Goal: Transaction & Acquisition: Purchase product/service

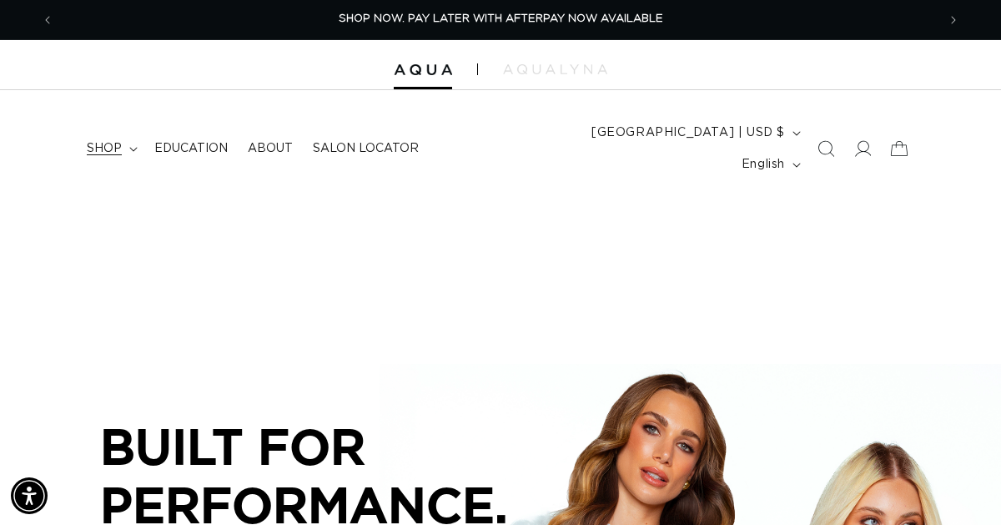
click at [96, 143] on summary "shop" at bounding box center [111, 148] width 68 height 35
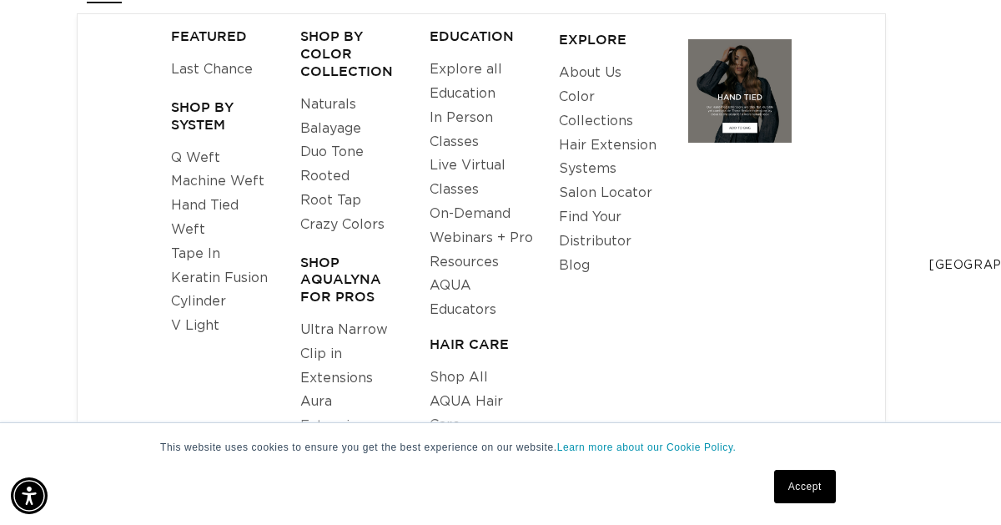
click at [210, 251] on link "Tape In" at bounding box center [195, 254] width 49 height 24
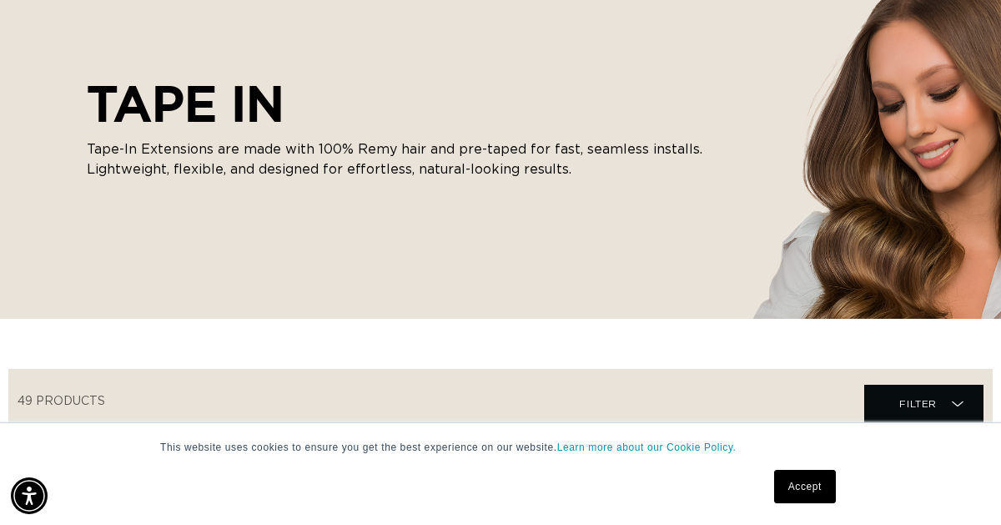
scroll to position [255, 0]
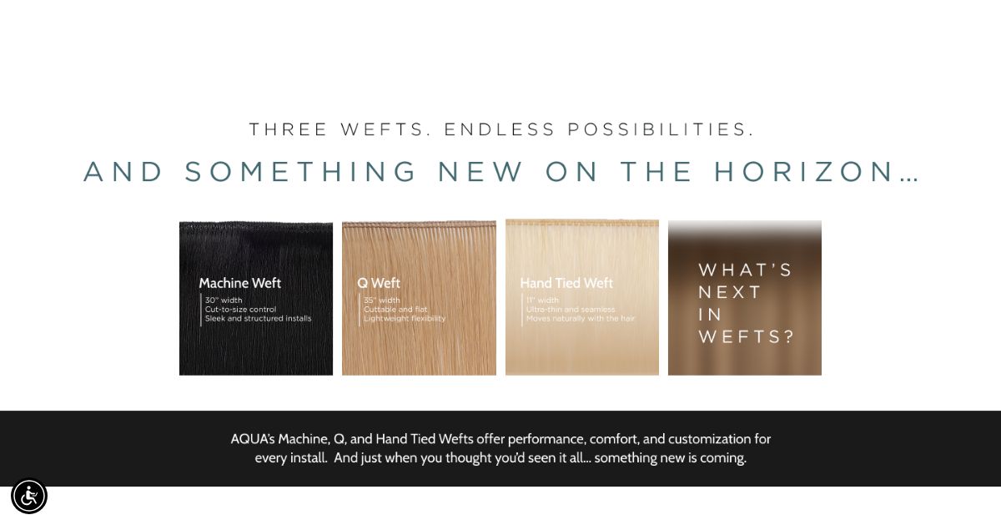
scroll to position [296, 0]
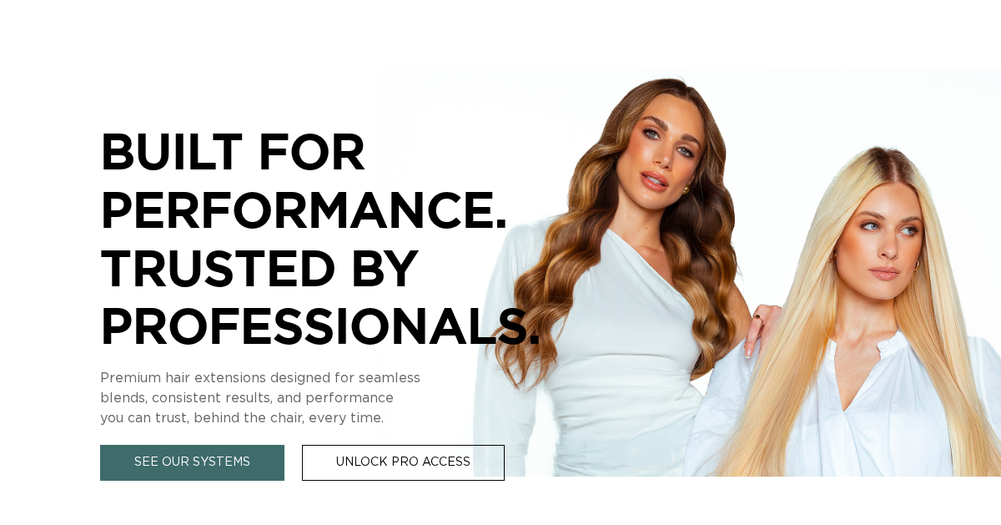
scroll to position [0, 883]
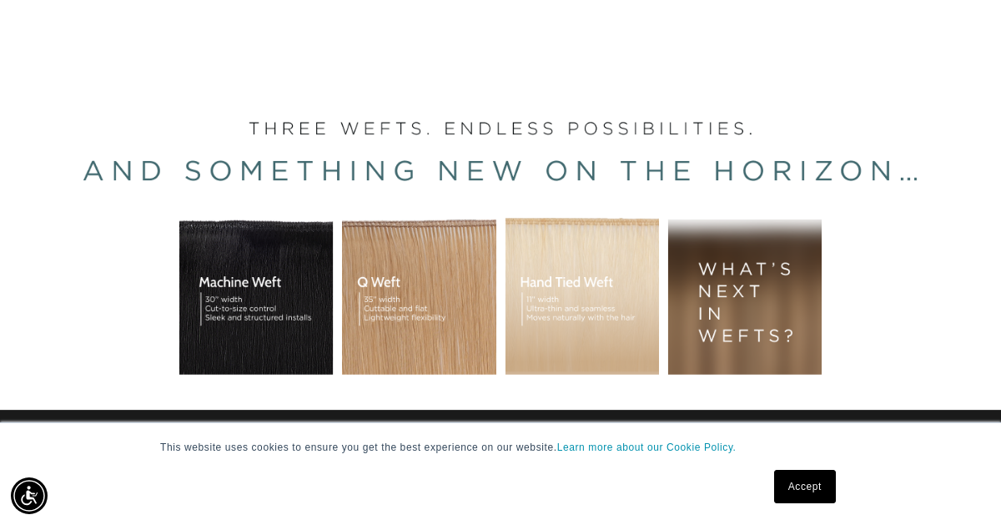
click at [731, 271] on div "BUILT FOR  PERFORMANCE. TRUSTED BY PROFESSIONALS. Premium hair extensions desig…" at bounding box center [500, 277] width 1001 height 751
click at [743, 275] on div "BUILT FOR  PERFORMANCE. TRUSTED BY PROFESSIONALS. Premium hair extensions desig…" at bounding box center [500, 277] width 1001 height 751
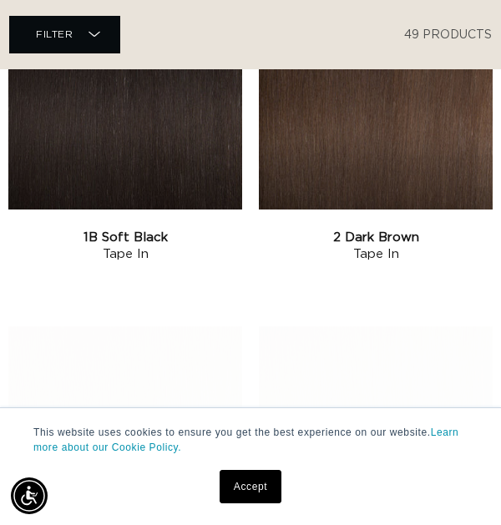
scroll to position [0, 409]
